Goal: Task Accomplishment & Management: Use online tool/utility

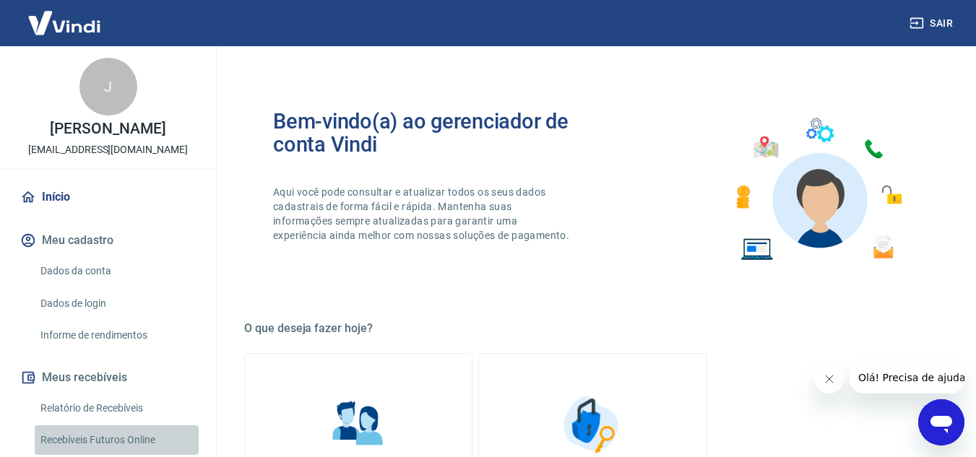
click at [127, 433] on link "Recebíveis Futuros Online" at bounding box center [117, 441] width 164 height 30
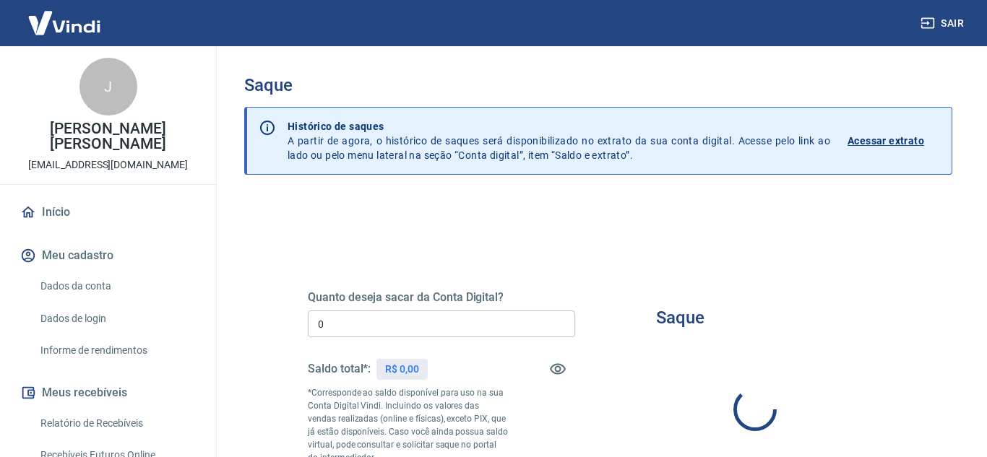
type input "R$ 0,00"
